Goal: Contribute content

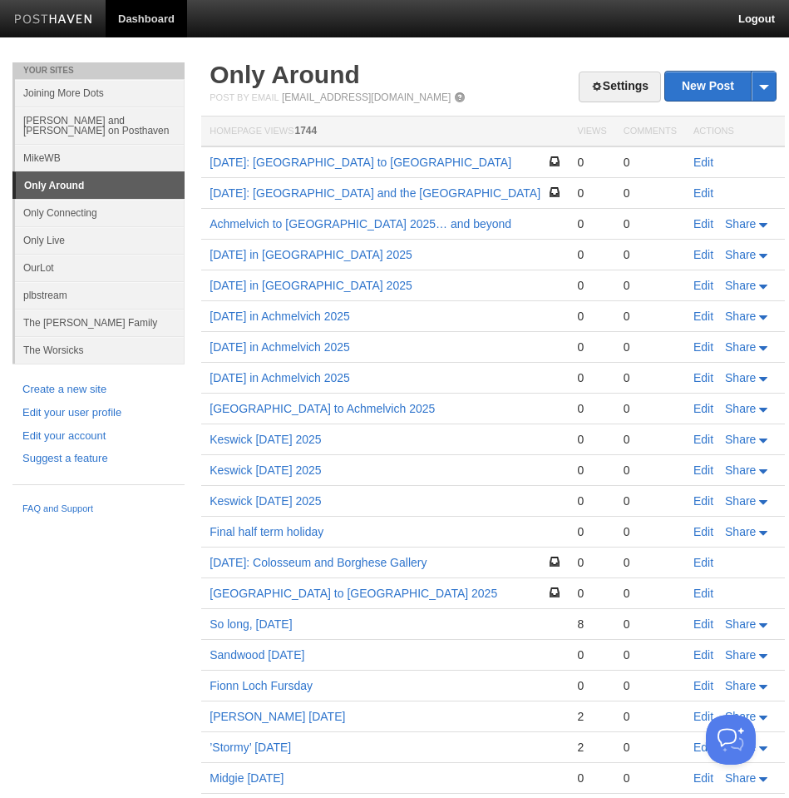
click at [707, 165] on link "Edit" at bounding box center [704, 162] width 20 height 13
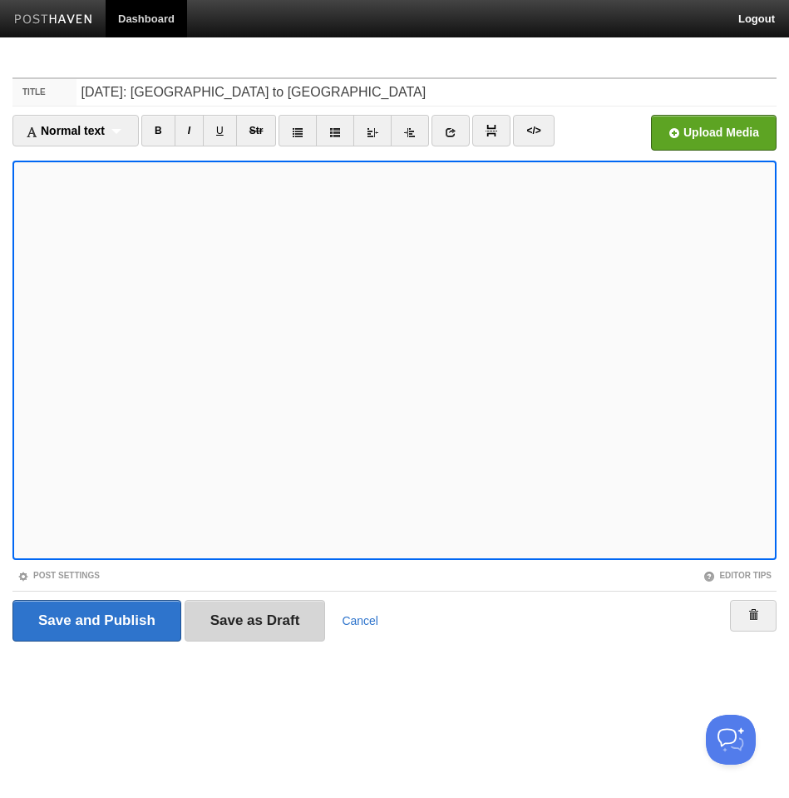
click at [266, 615] on input "Save as Draft" at bounding box center [255, 621] width 141 height 42
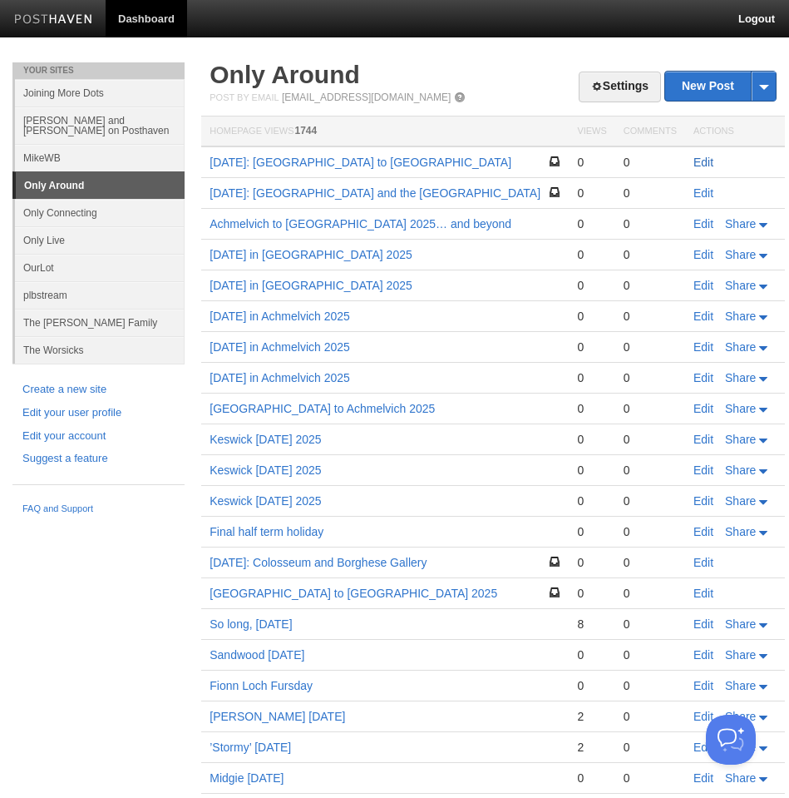
click at [698, 167] on link "Edit" at bounding box center [704, 162] width 20 height 13
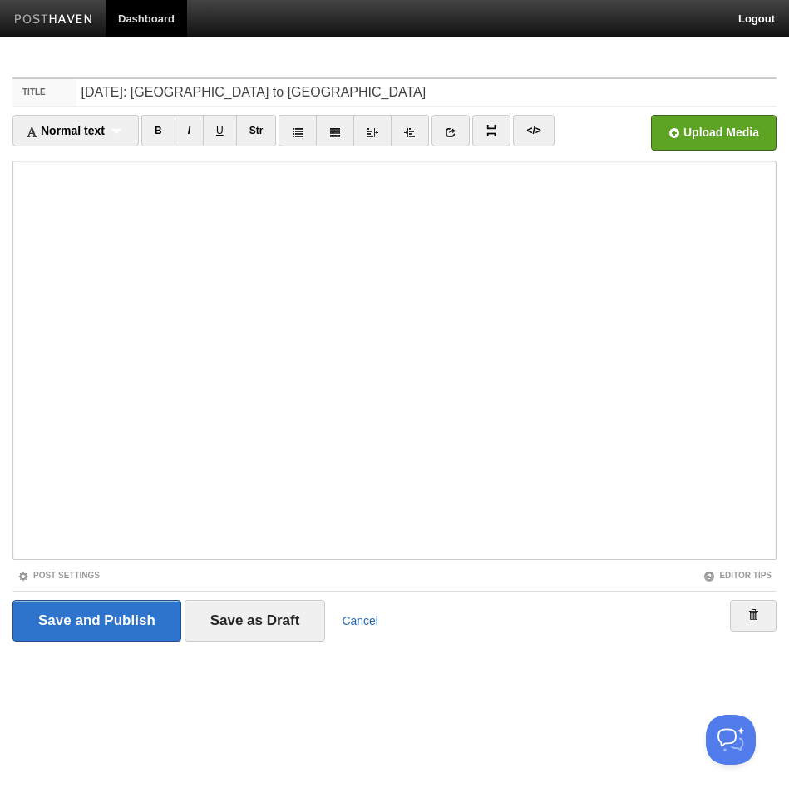
click at [365, 622] on link "Cancel" at bounding box center [360, 620] width 37 height 13
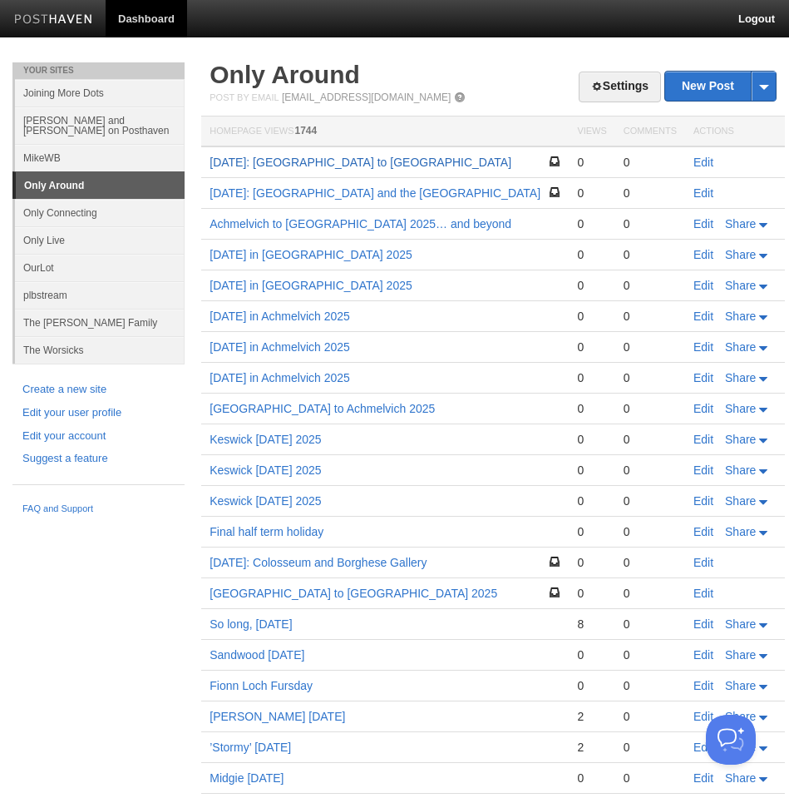
click at [313, 165] on link "[DATE]: [GEOGRAPHIC_DATA] to [GEOGRAPHIC_DATA]" at bounding box center [361, 162] width 302 height 13
click at [710, 161] on link "Edit" at bounding box center [704, 162] width 20 height 13
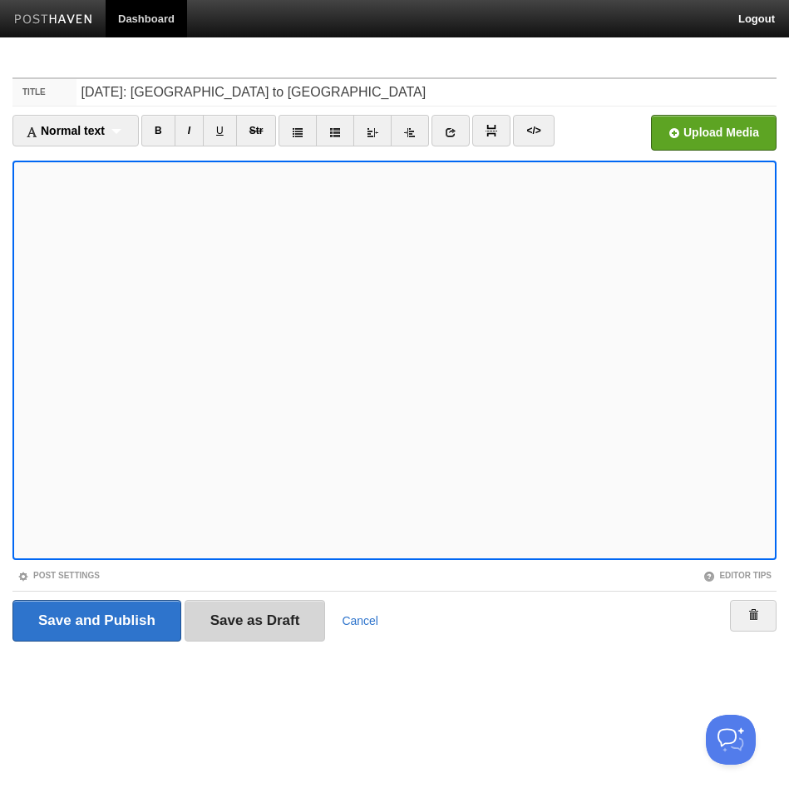
click at [251, 630] on input "Save as Draft" at bounding box center [255, 621] width 141 height 42
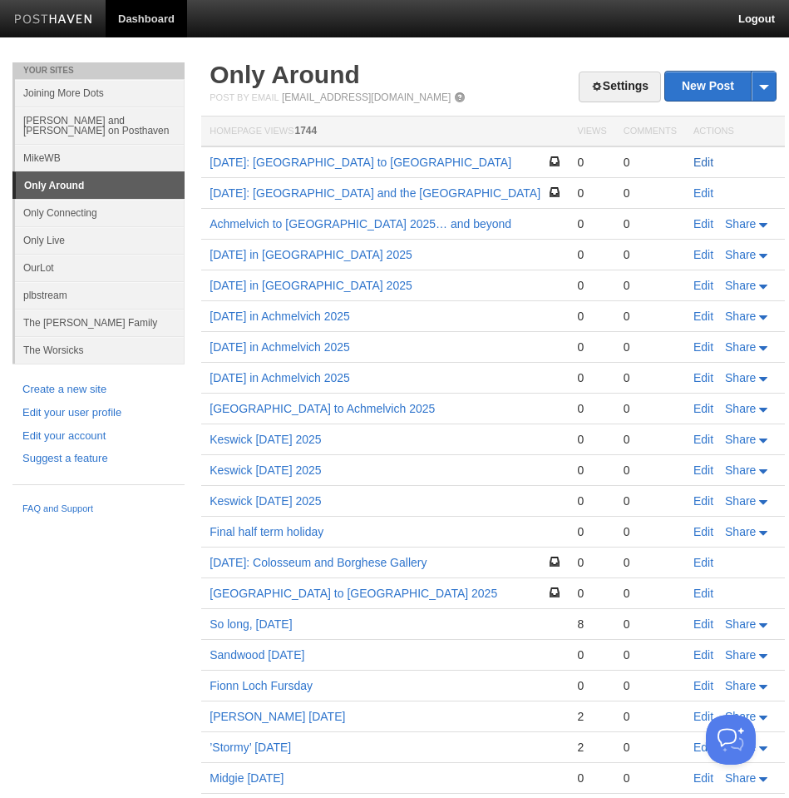
click at [704, 165] on link "Edit" at bounding box center [704, 162] width 20 height 13
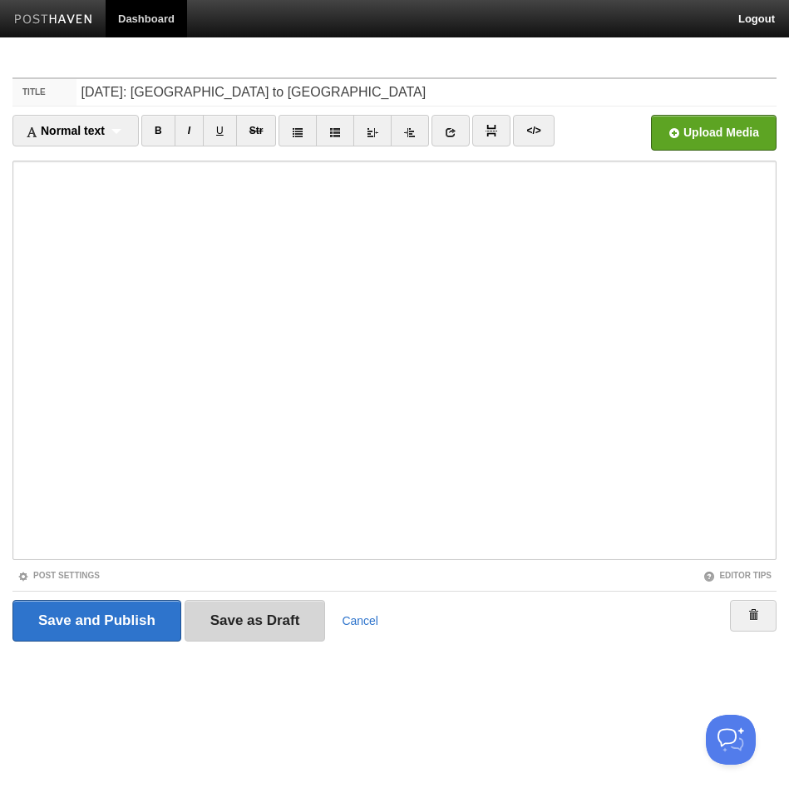
click at [264, 626] on input "Save as Draft" at bounding box center [255, 621] width 141 height 42
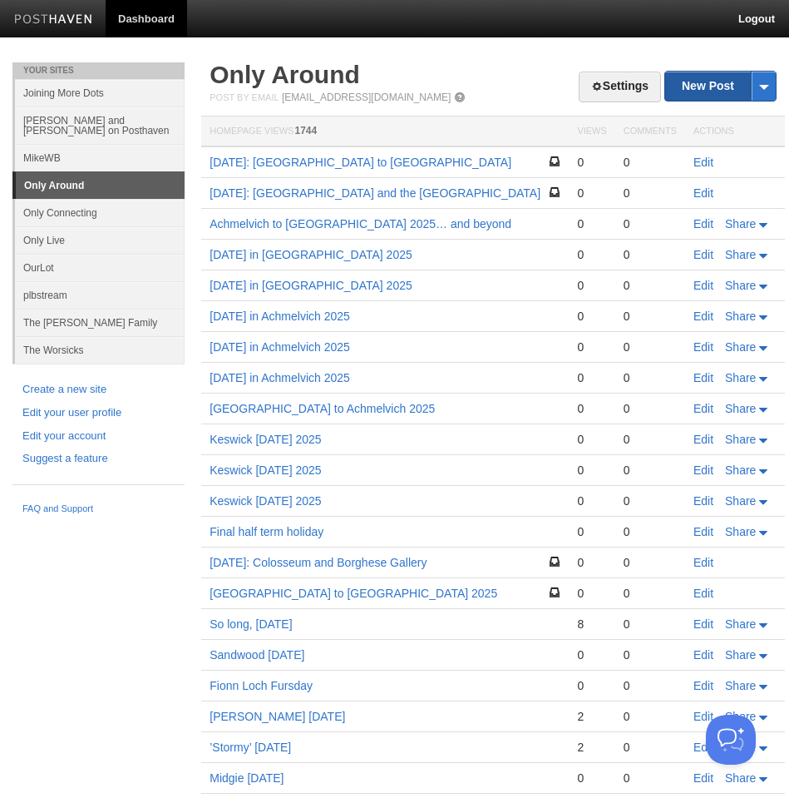
click at [722, 85] on link "New Post" at bounding box center [720, 86] width 111 height 29
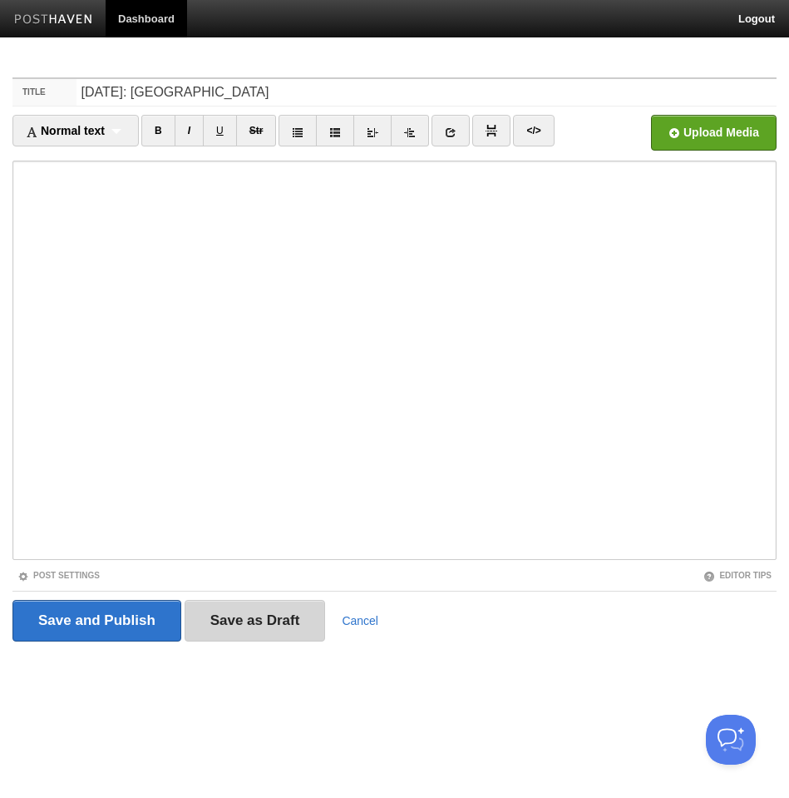
type input "[DATE]: [GEOGRAPHIC_DATA]"
click at [263, 625] on input "Save as Draft" at bounding box center [255, 621] width 141 height 42
